Goal: Information Seeking & Learning: Learn about a topic

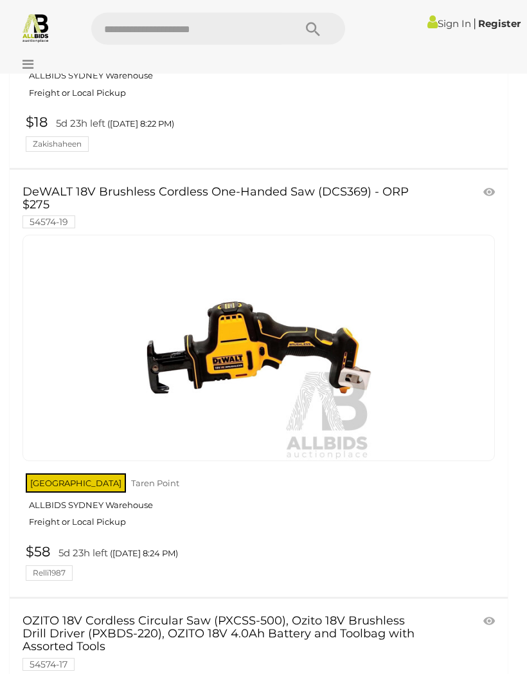
scroll to position [611, 0]
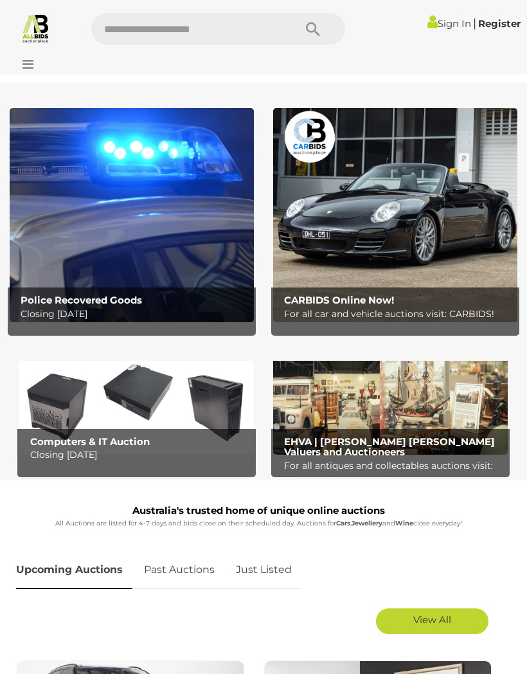
click at [26, 66] on icon at bounding box center [24, 64] width 17 height 13
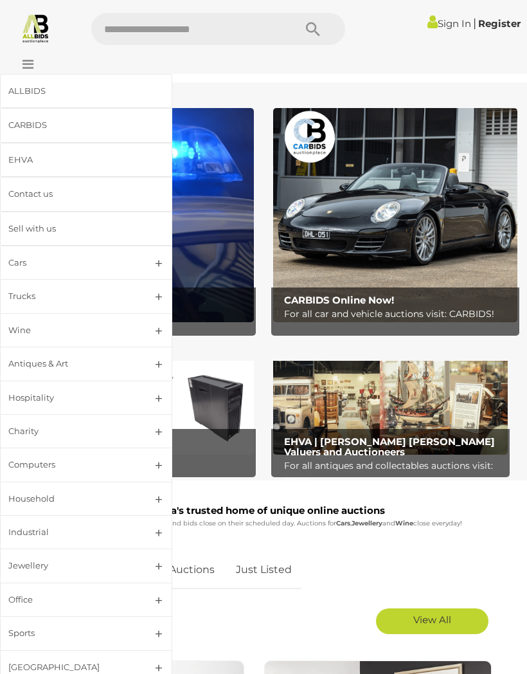
click at [29, 395] on div "Hospitality" at bounding box center [70, 397] width 125 height 15
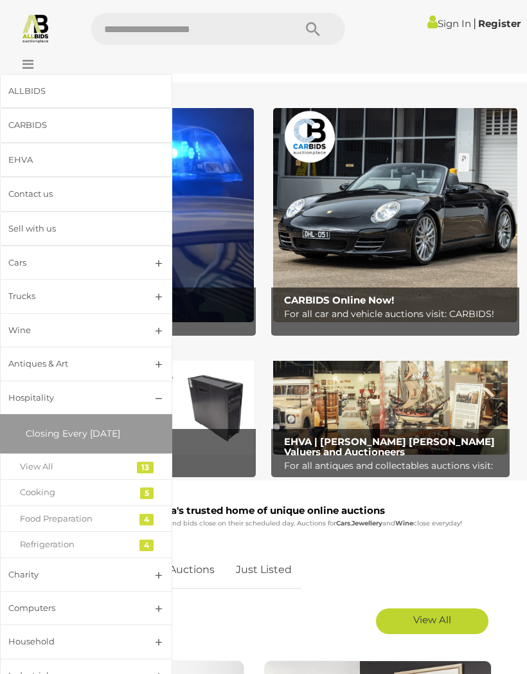
click at [33, 455] on link "View All" at bounding box center [86, 466] width 172 height 26
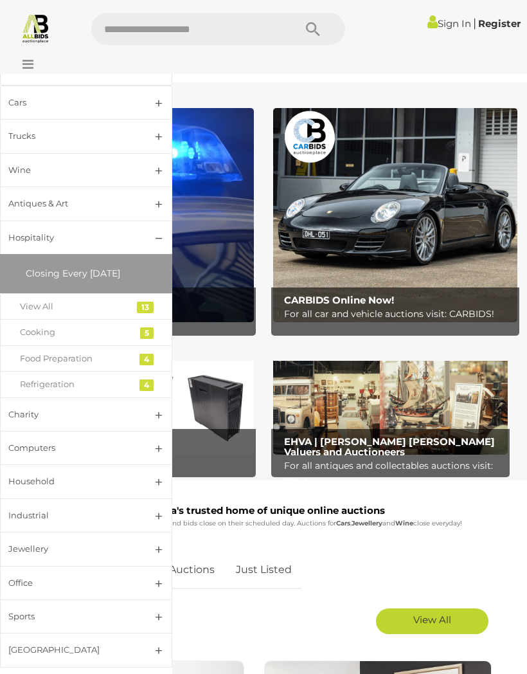
scroll to position [159, 0]
click at [154, 544] on link "Jewellery" at bounding box center [86, 549] width 172 height 34
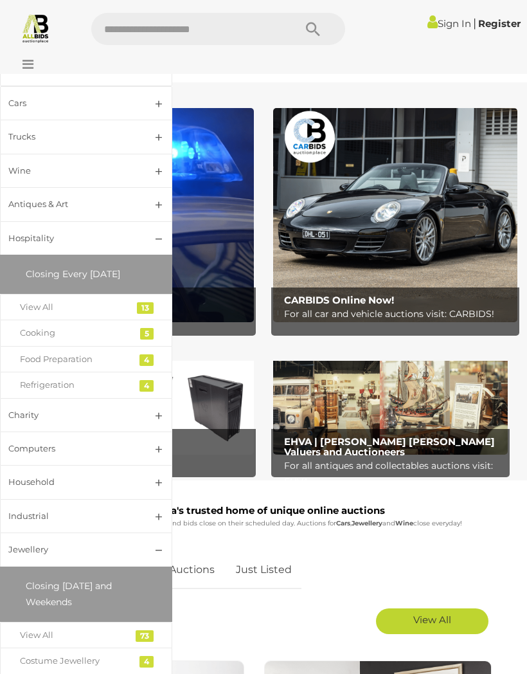
click at [39, 633] on div "View All" at bounding box center [76, 634] width 113 height 15
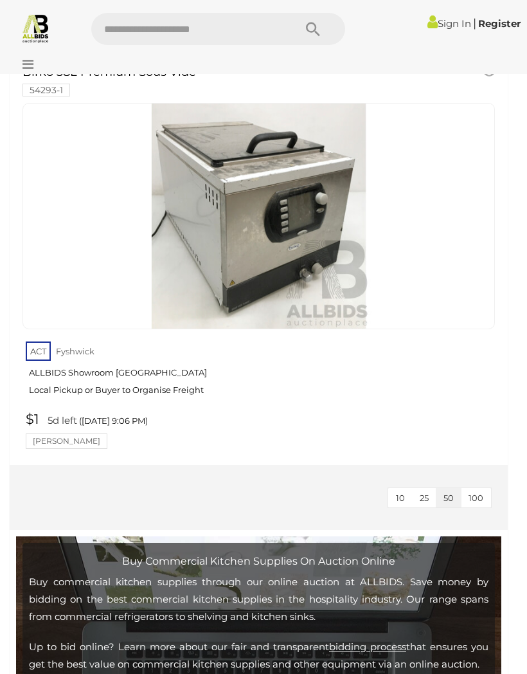
scroll to position [5125, 0]
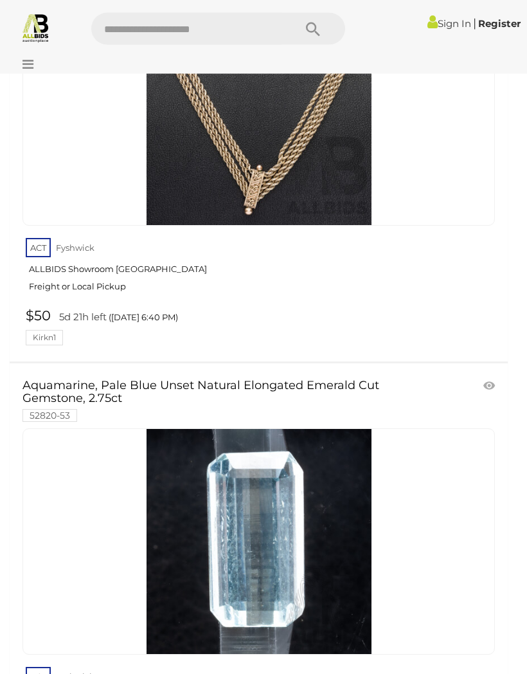
scroll to position [3869, 0]
click at [177, 478] on link at bounding box center [258, 541] width 472 height 226
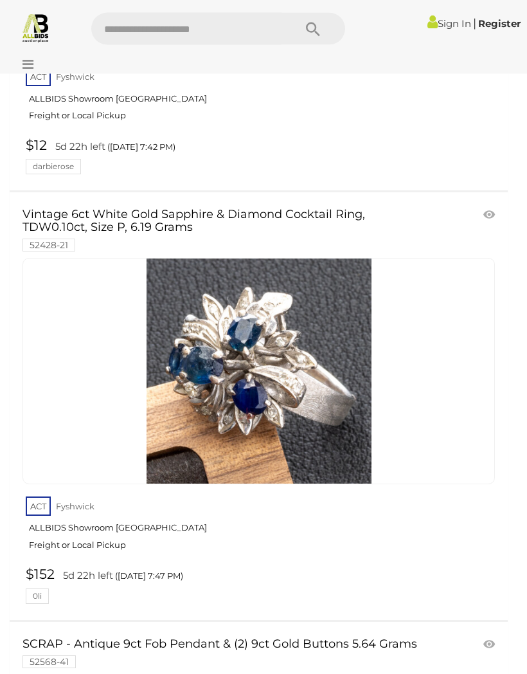
scroll to position [20218, 0]
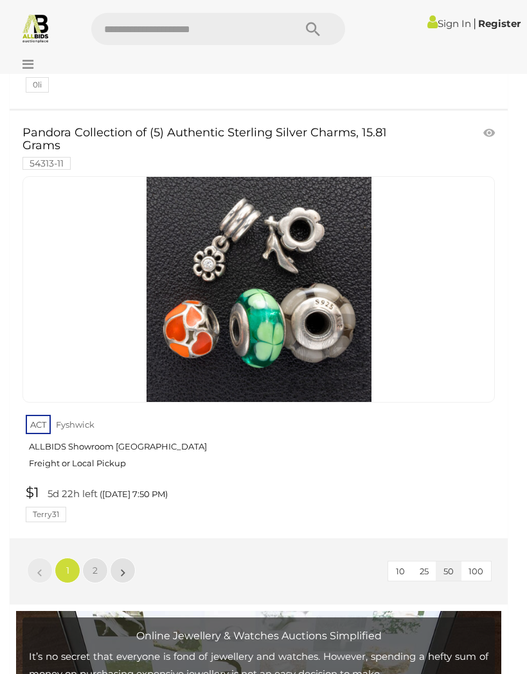
click at [93, 564] on span "2" at bounding box center [95, 570] width 5 height 12
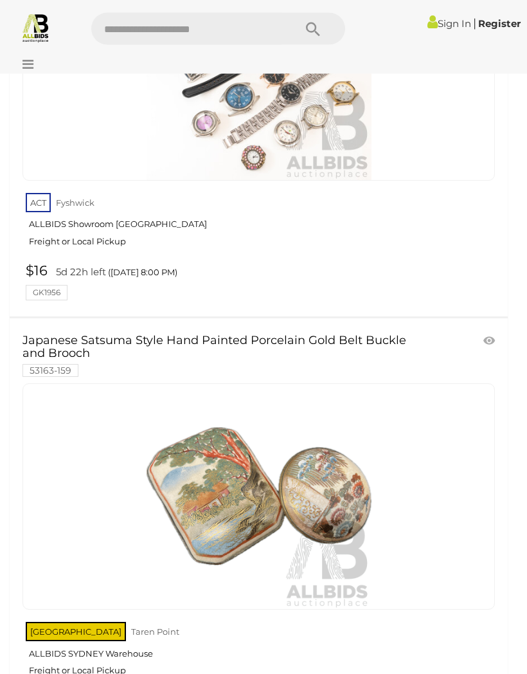
scroll to position [2665, 0]
click at [31, 63] on icon at bounding box center [24, 64] width 17 height 13
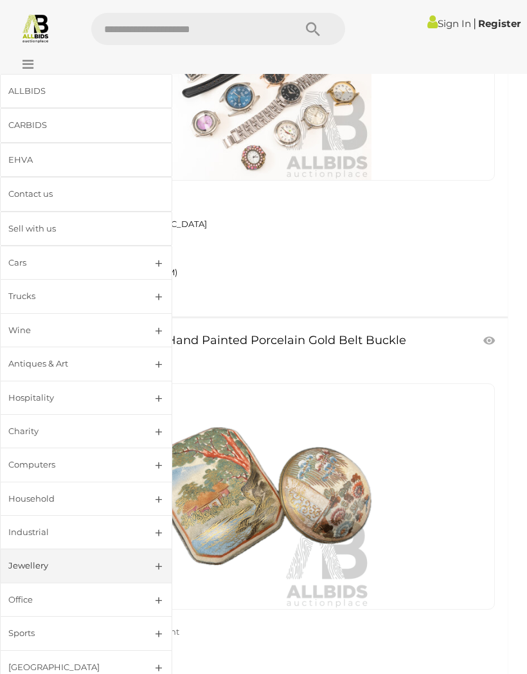
click at [33, 367] on div "Antiques & Art" at bounding box center [70, 363] width 125 height 15
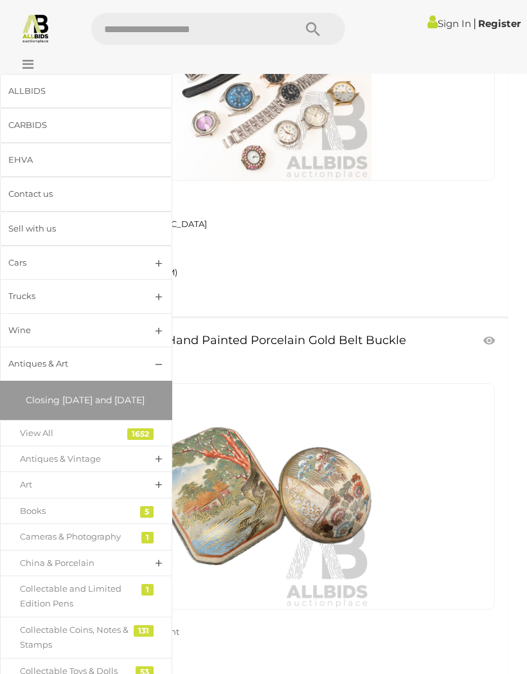
click at [18, 165] on div "EHVA" at bounding box center [70, 159] width 125 height 15
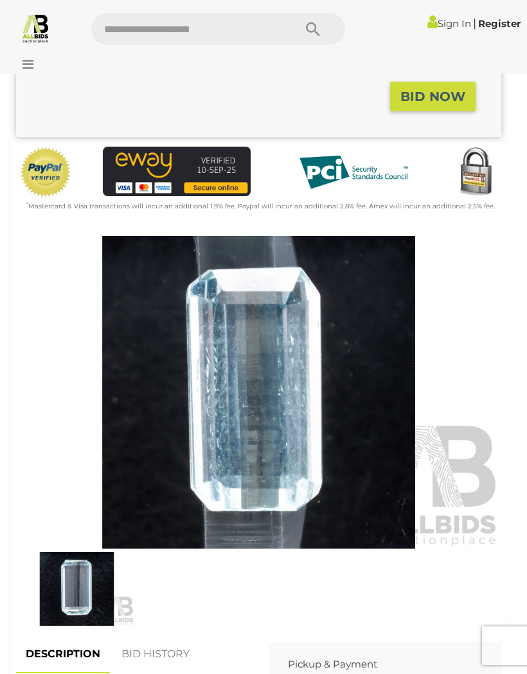
scroll to position [332, 0]
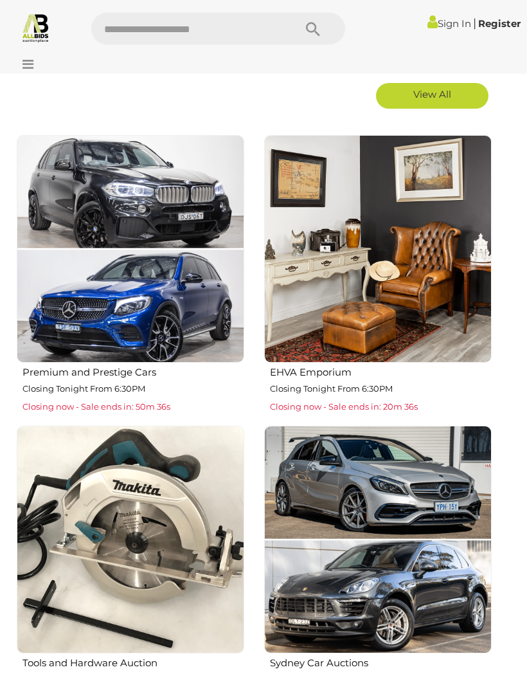
scroll to position [542, 0]
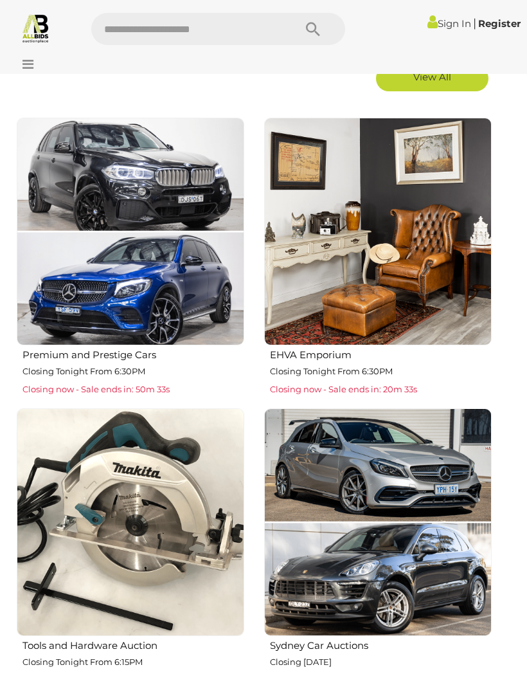
click at [397, 365] on p "Closing Tonight From 6:30PM" at bounding box center [381, 371] width 222 height 15
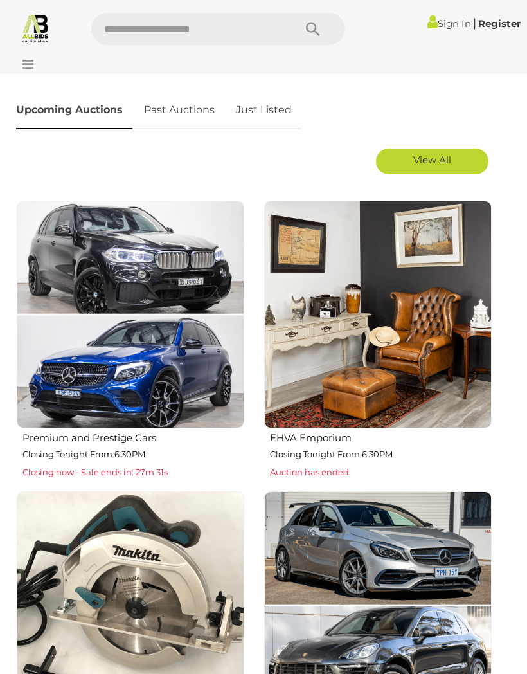
scroll to position [459, 0]
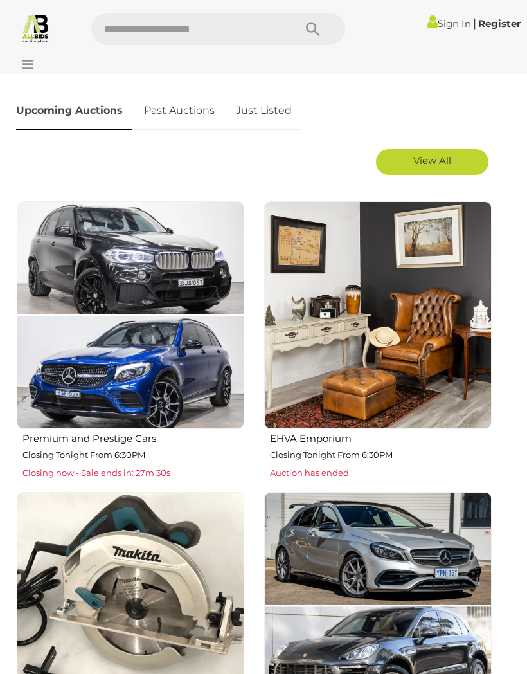
click at [84, 407] on img at bounding box center [131, 315] width 228 height 228
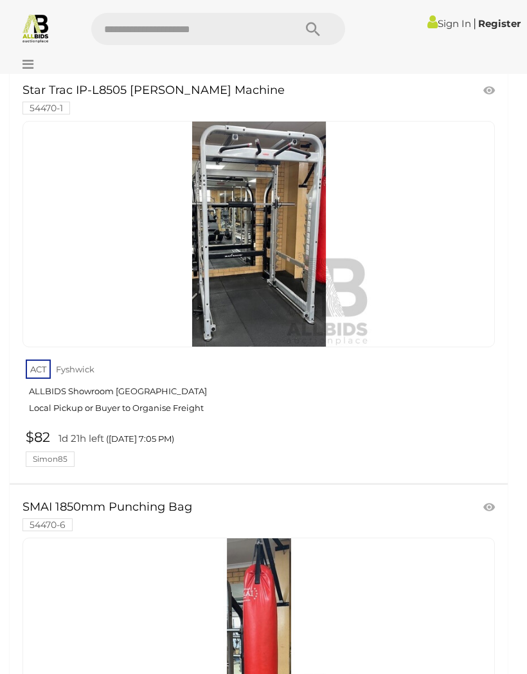
scroll to position [272, 0]
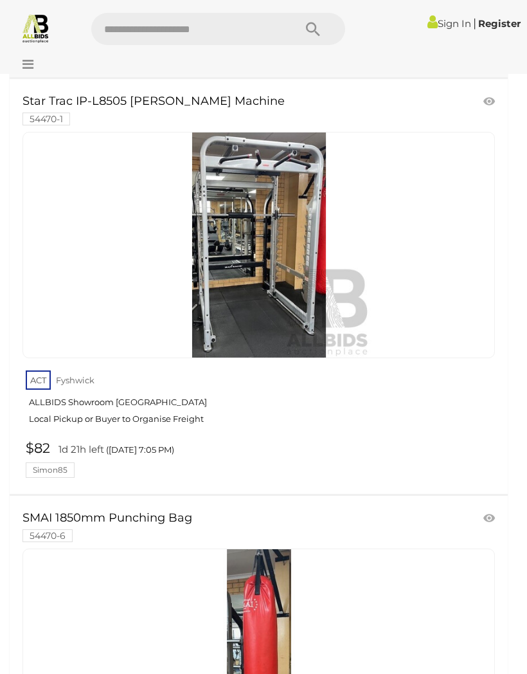
click at [317, 321] on img at bounding box center [259, 244] width 225 height 225
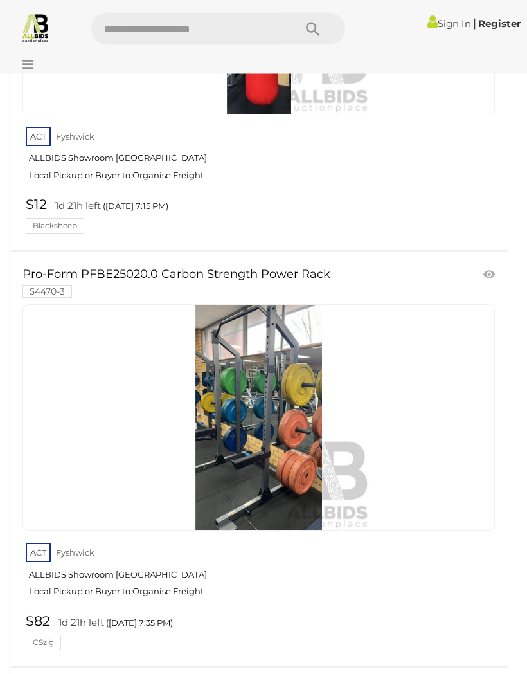
scroll to position [932, 0]
click at [306, 268] on link "Pro-Form PFBE25020.0 Carbon Strength Power Rack 54470-3" at bounding box center [220, 282] width 397 height 29
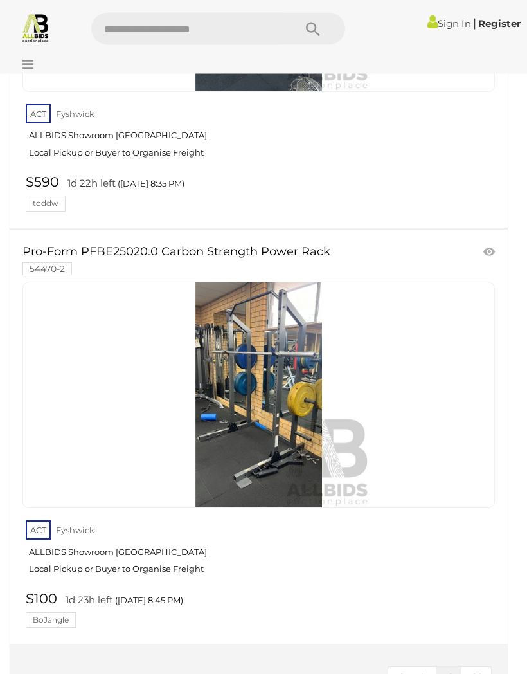
scroll to position [2985, 0]
click at [310, 402] on img at bounding box center [259, 394] width 225 height 225
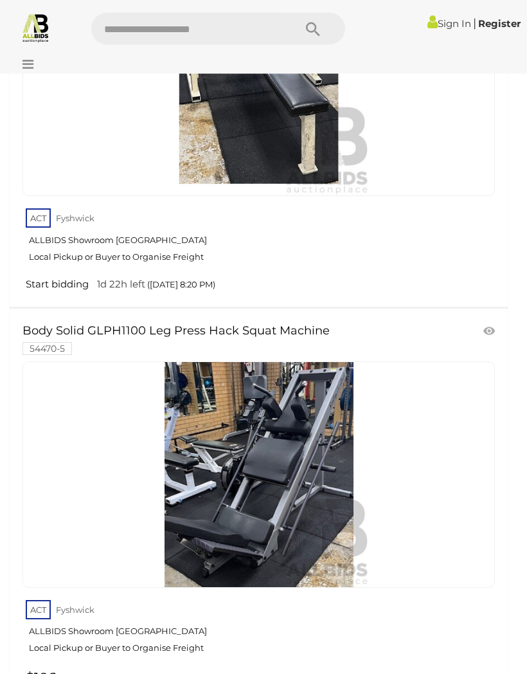
scroll to position [1691, 0]
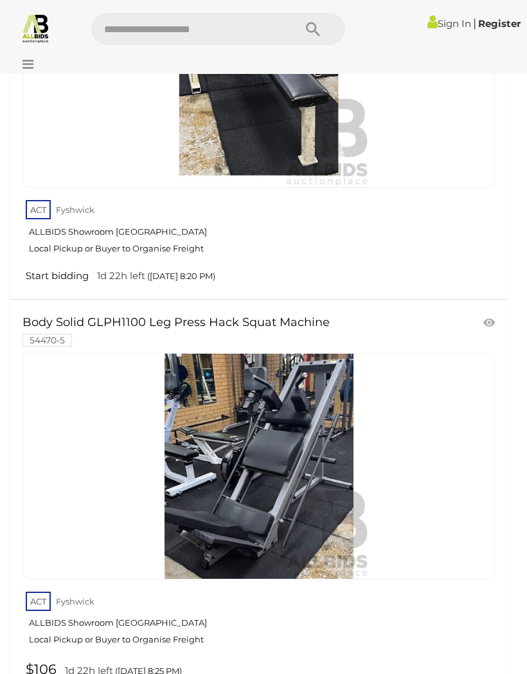
click at [321, 429] on link at bounding box center [258, 466] width 472 height 226
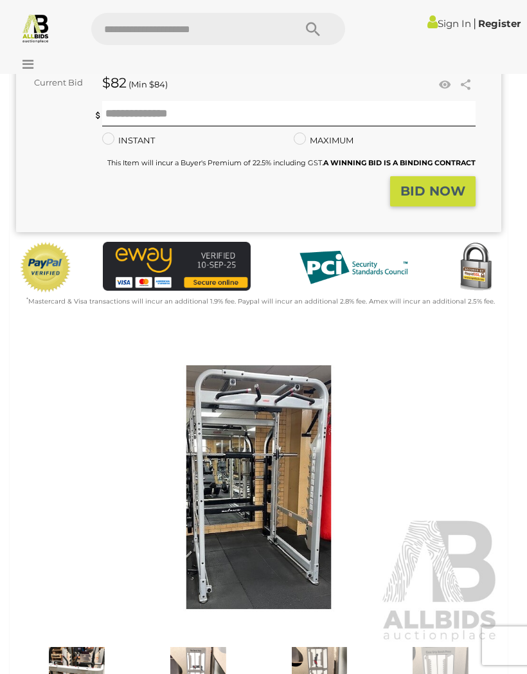
scroll to position [262, 0]
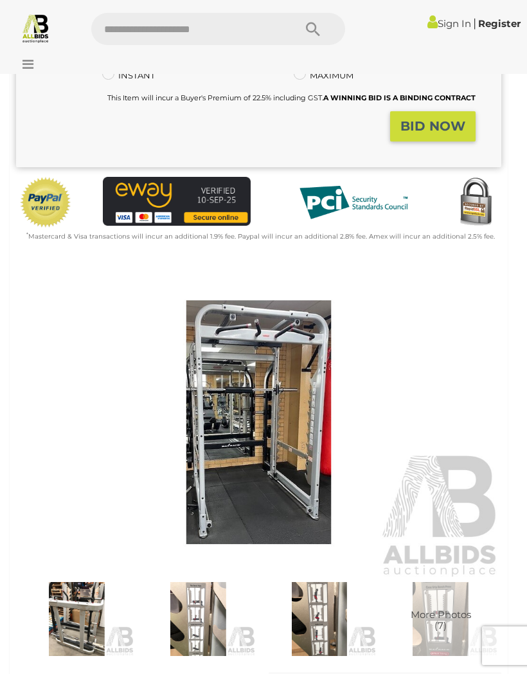
click at [310, 432] on img at bounding box center [258, 421] width 485 height 313
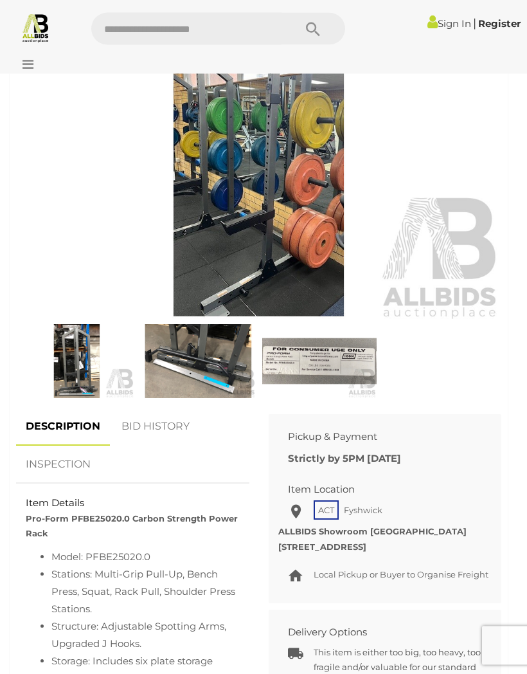
scroll to position [535, 0]
click at [302, 261] on img at bounding box center [258, 164] width 485 height 313
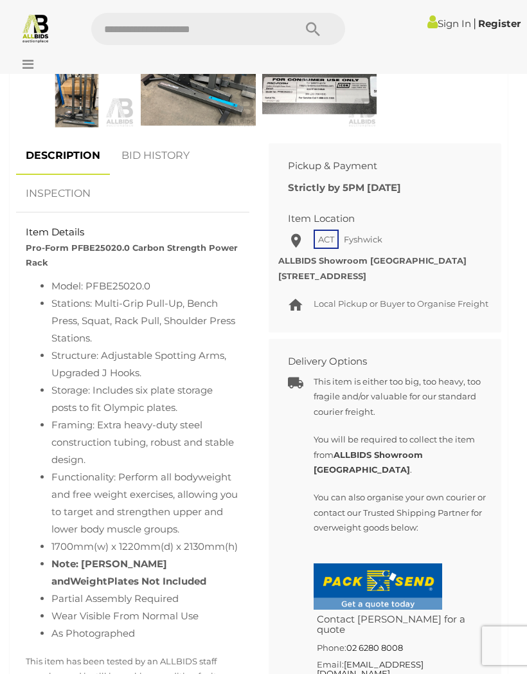
scroll to position [839, 0]
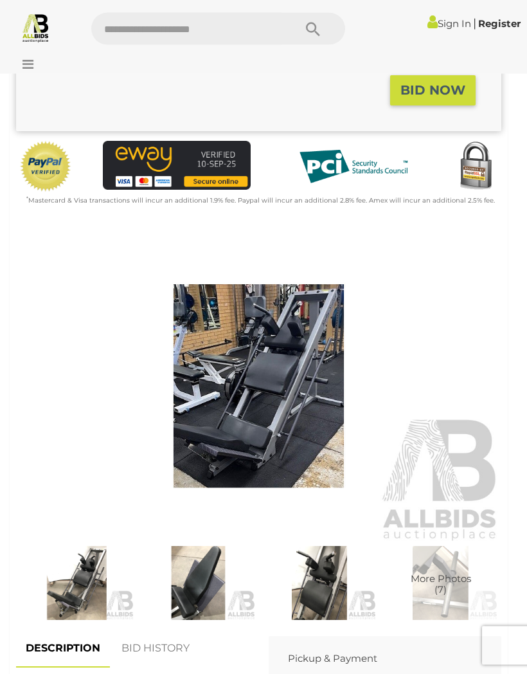
click at [314, 401] on img at bounding box center [258, 386] width 485 height 313
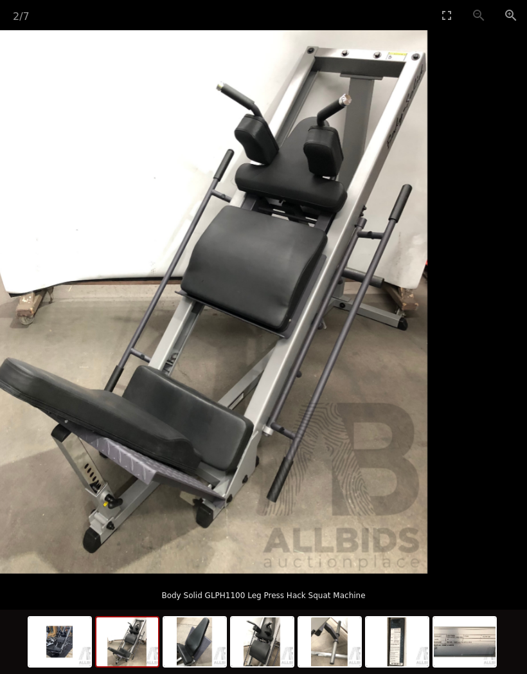
scroll to position [318, 0]
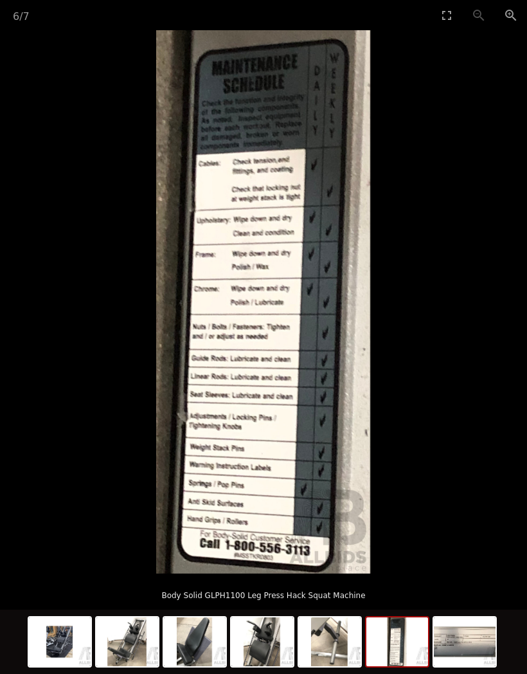
scroll to position [298, 0]
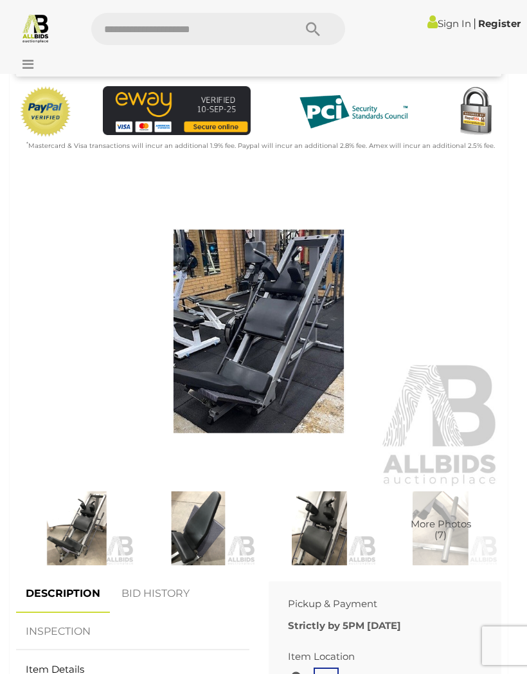
scroll to position [352, 0]
